Goal: Transaction & Acquisition: Register for event/course

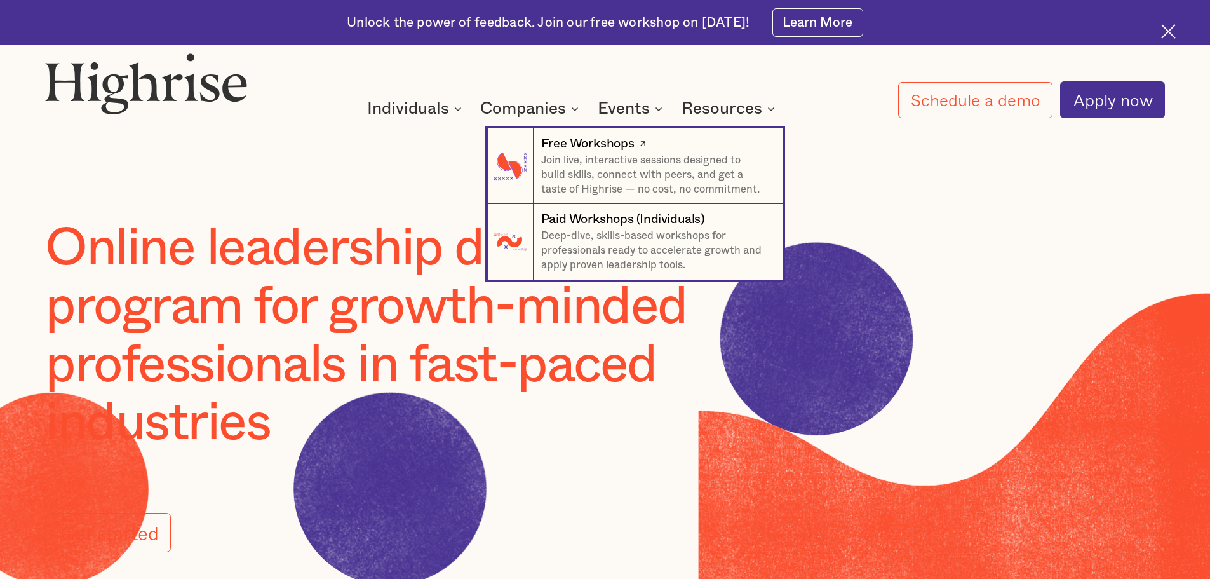
click at [598, 163] on p "Join live, interactive sessions designed to build skills, connect with peers, a…" at bounding box center [654, 175] width 227 height 44
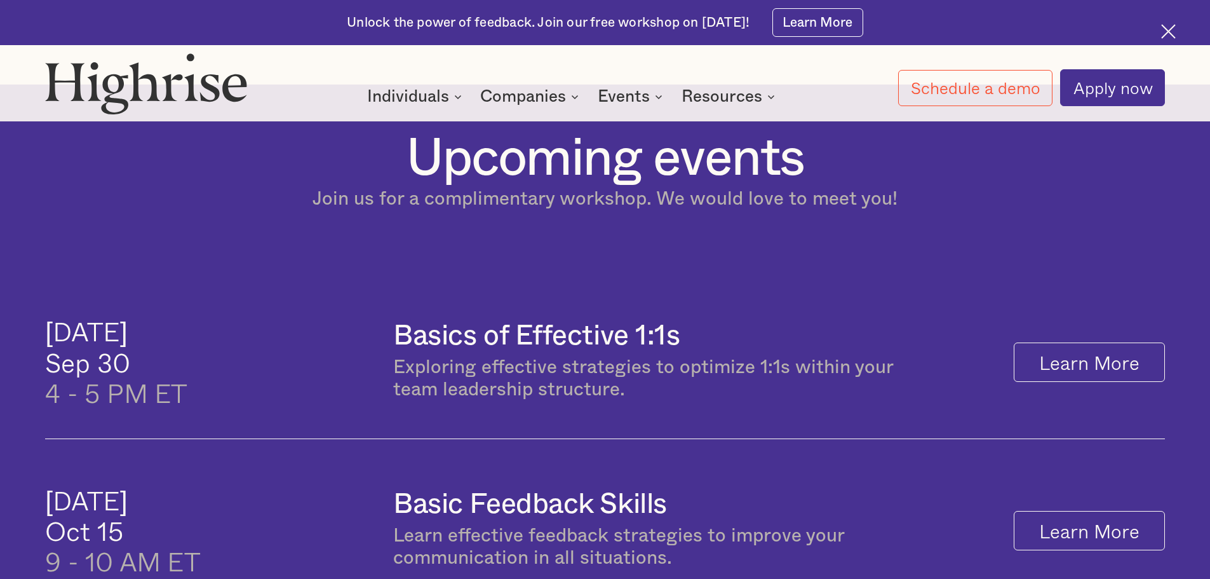
scroll to position [635, 0]
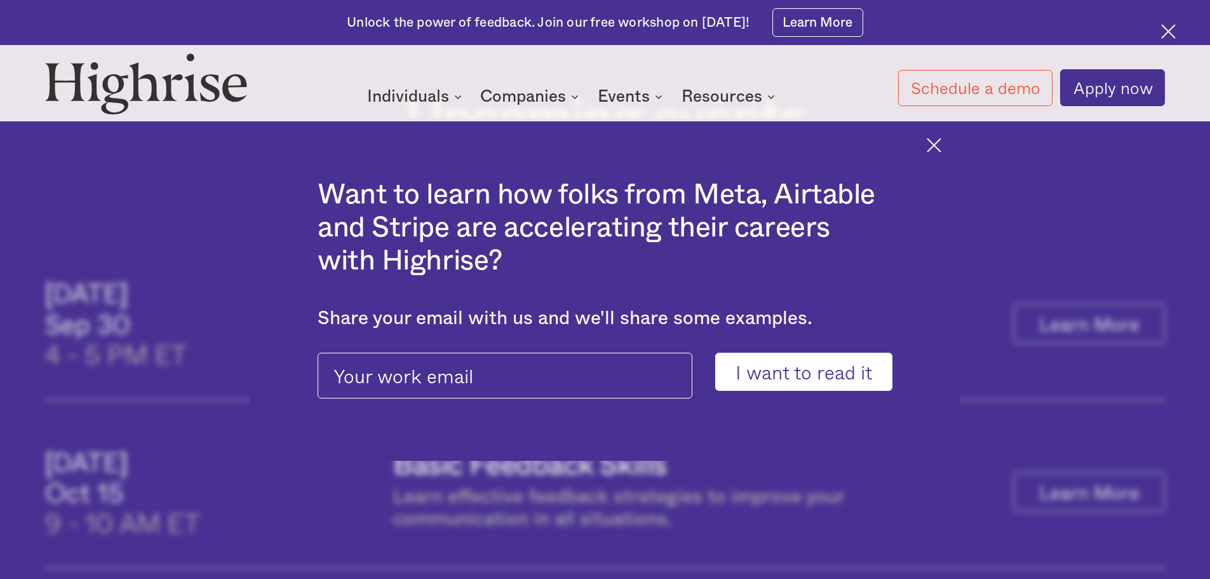
click at [942, 141] on img at bounding box center [934, 145] width 15 height 15
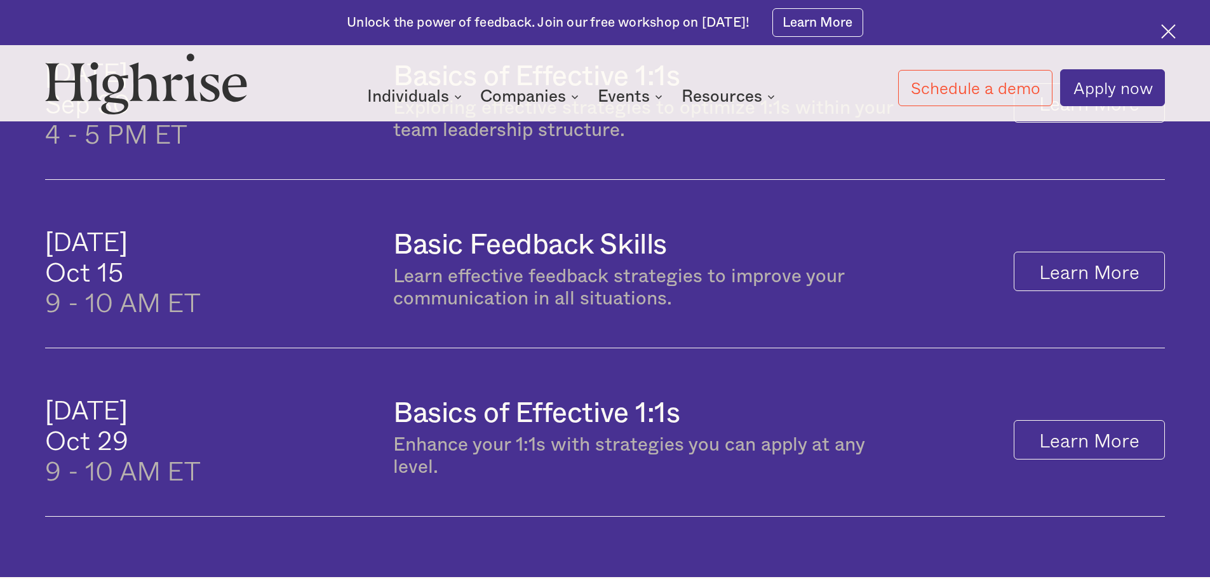
scroll to position [953, 0]
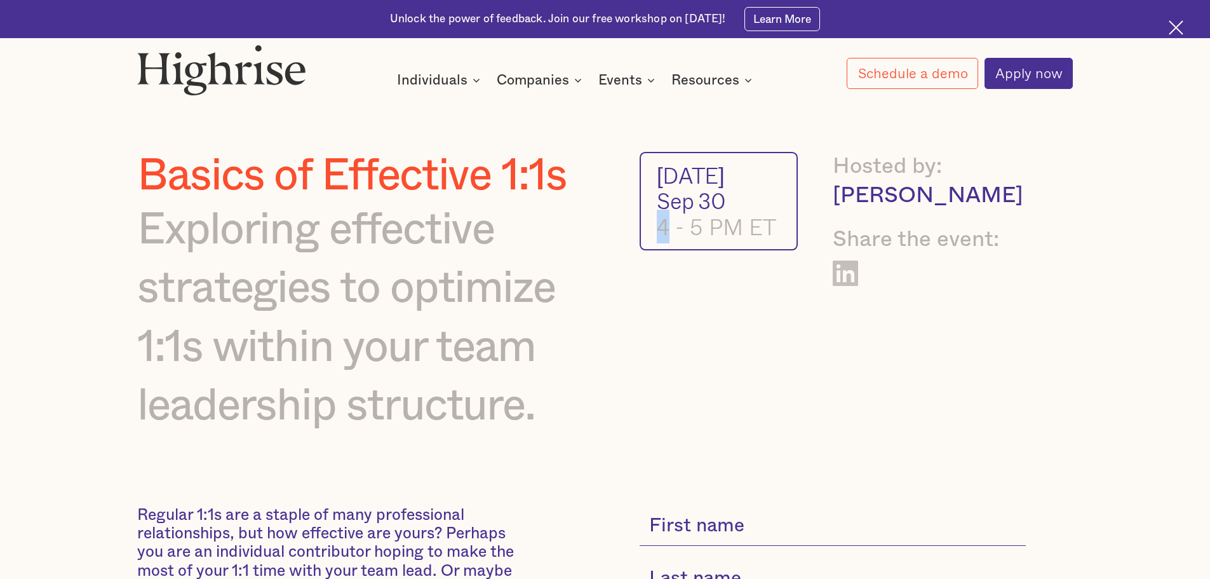
drag, startPoint x: 666, startPoint y: 223, endPoint x: 658, endPoint y: 222, distance: 7.7
click at [658, 222] on div "4 - 5 PM ET" at bounding box center [719, 226] width 124 height 25
click at [660, 224] on div "4 - 5 PM ET" at bounding box center [719, 226] width 124 height 25
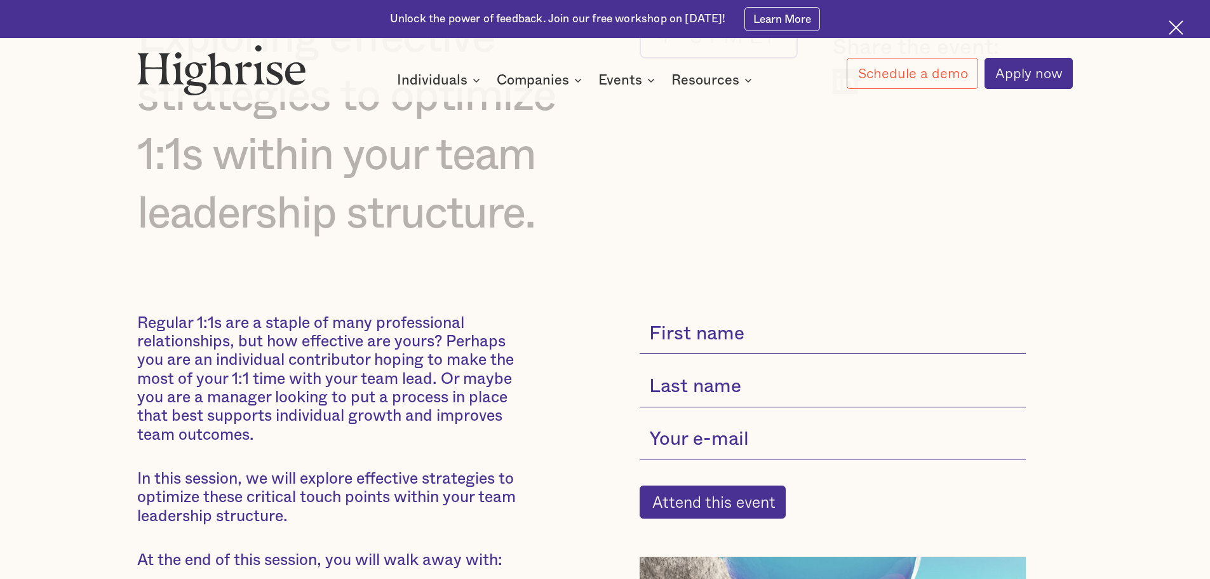
scroll to position [318, 0]
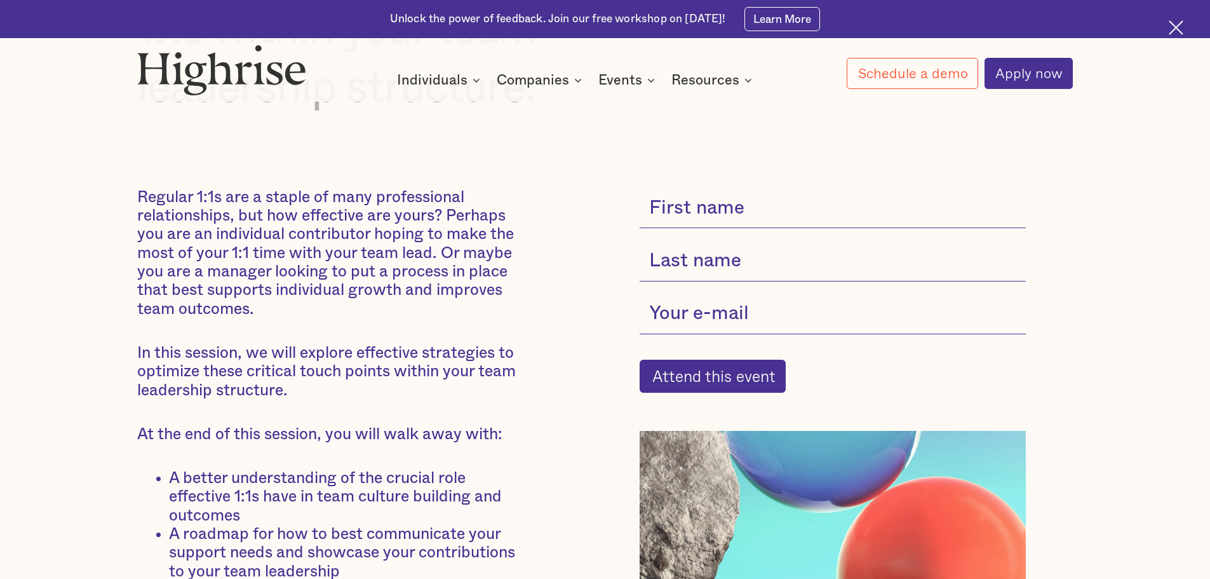
click at [705, 204] on input "current-single-event-subscribe-form" at bounding box center [833, 208] width 386 height 41
type input "Elena"
click at [720, 266] on input "current-single-event-subscribe-form" at bounding box center [833, 261] width 386 height 41
click at [681, 263] on input "current-single-event-subscribe-form" at bounding box center [833, 261] width 386 height 41
type input "M."
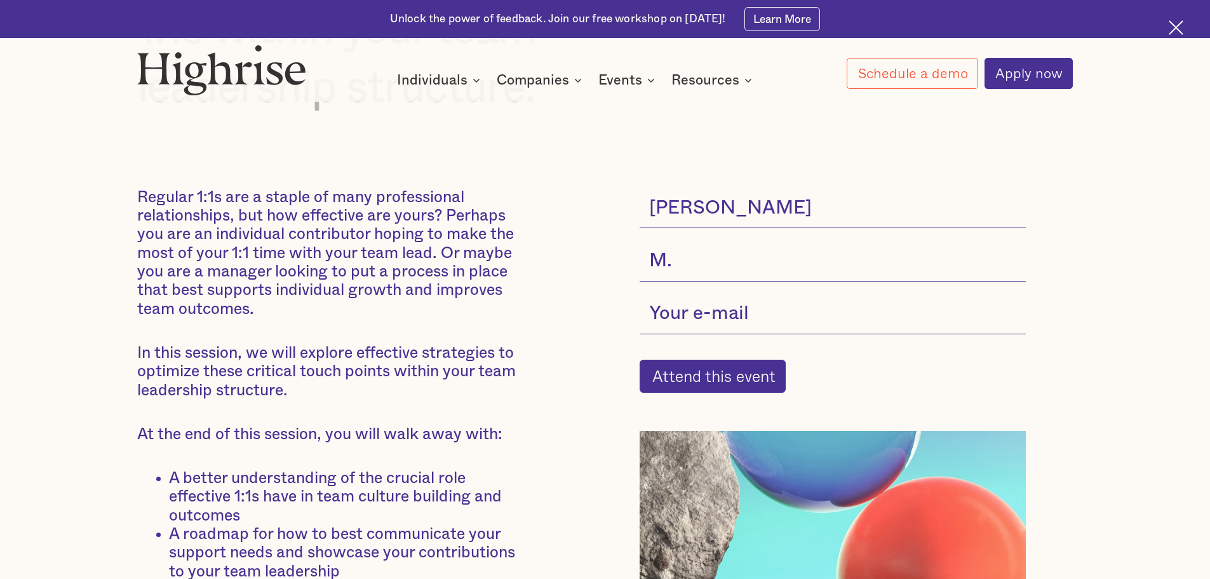
click at [696, 313] on input "current-single-event-subscribe-form" at bounding box center [833, 314] width 386 height 41
type input "lena.kozlova1@gmail.com"
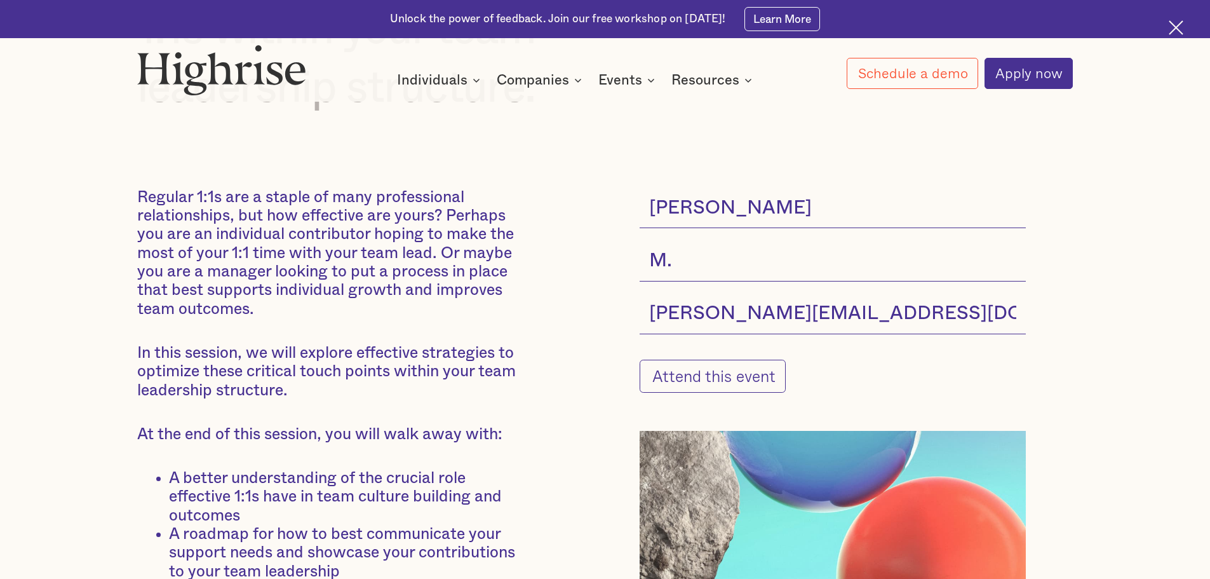
click at [744, 383] on input "Attend this event" at bounding box center [713, 376] width 146 height 33
type input "Please wait..."
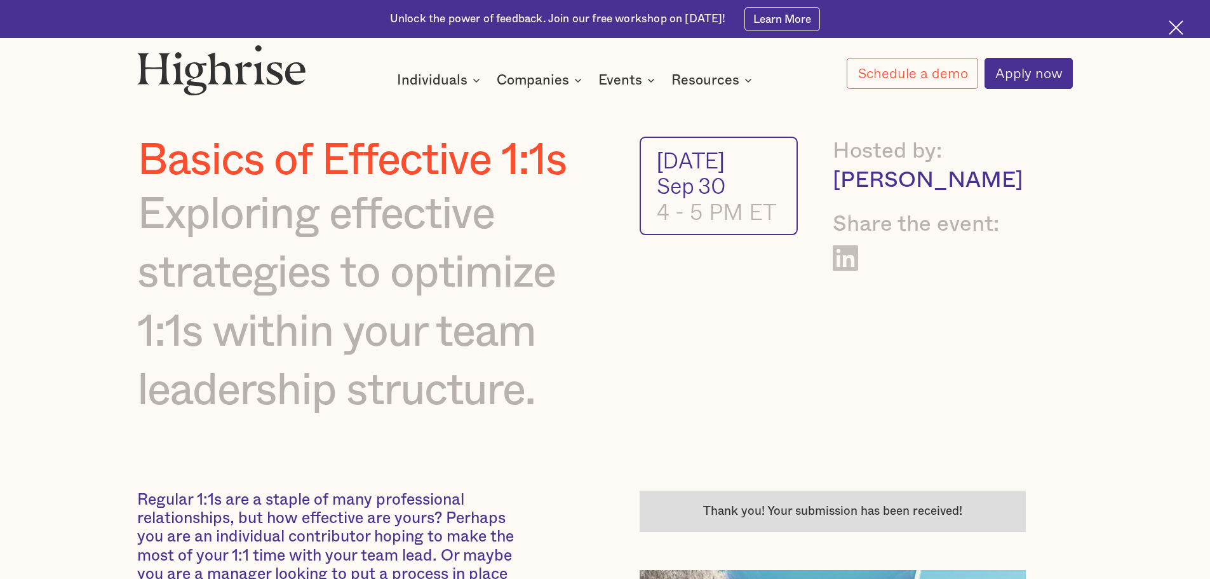
scroll to position [0, 0]
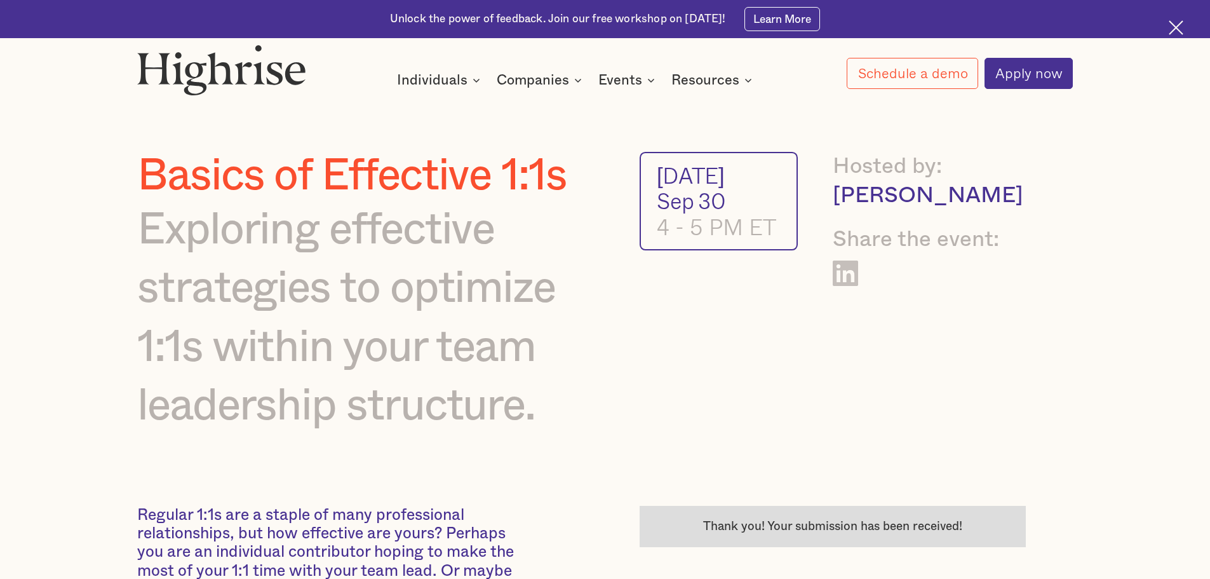
click at [900, 198] on div "Hannah Riopelle" at bounding box center [929, 195] width 193 height 29
drag, startPoint x: 841, startPoint y: 197, endPoint x: 1040, endPoint y: 190, distance: 199.0
